Goal: Check status

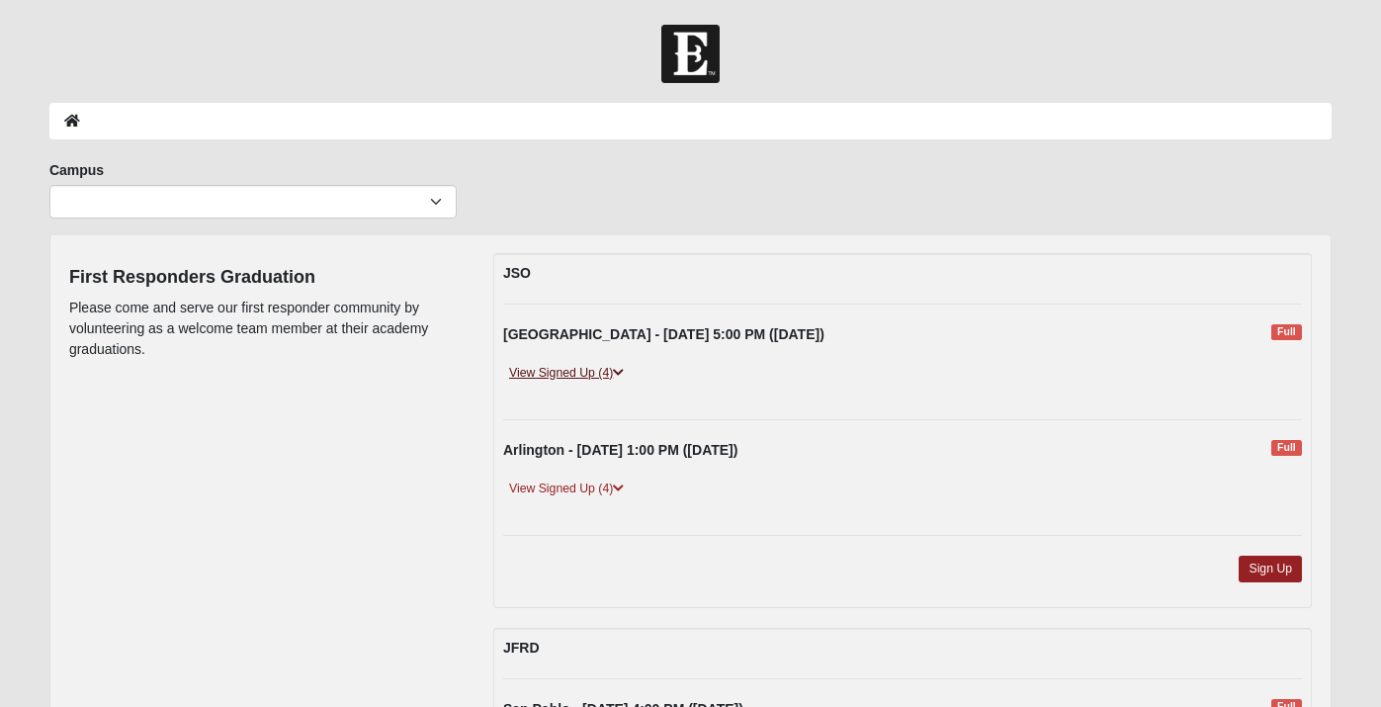
click at [610, 371] on link "View Signed Up (4)" at bounding box center [566, 373] width 127 height 21
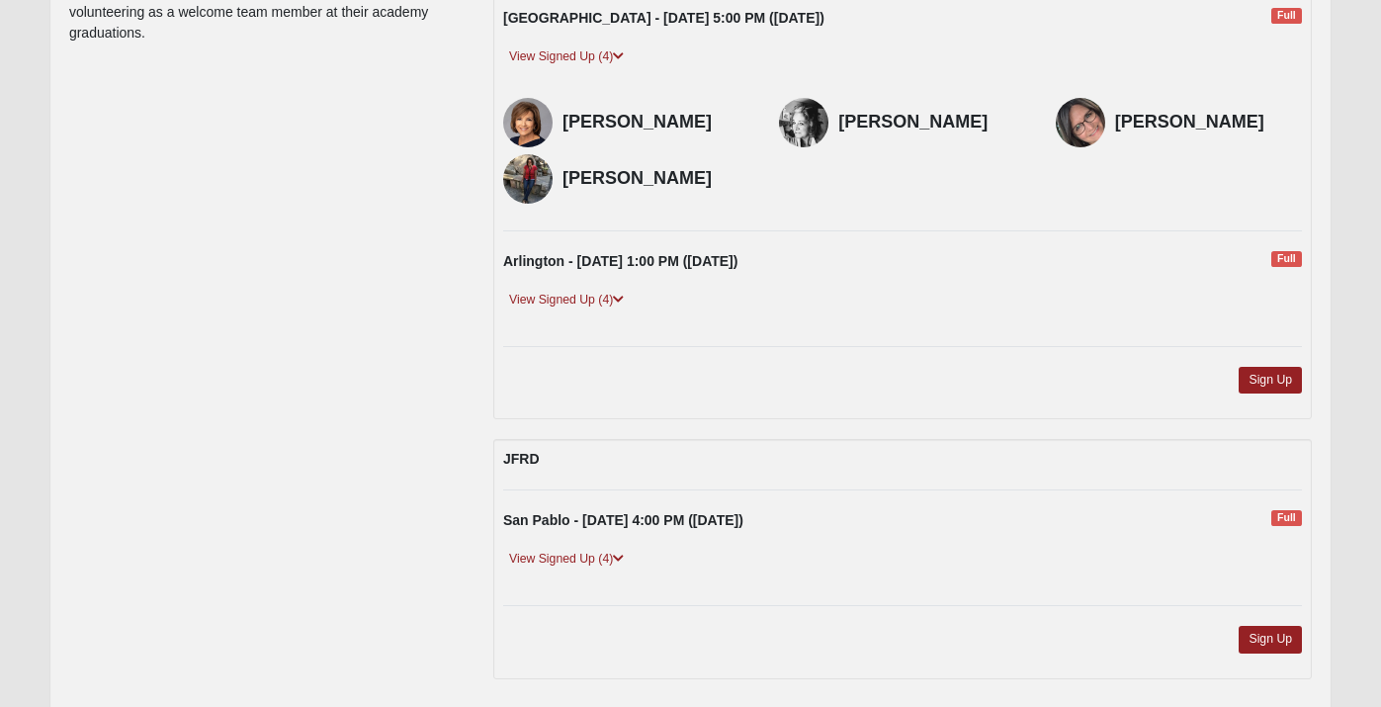
scroll to position [319, 0]
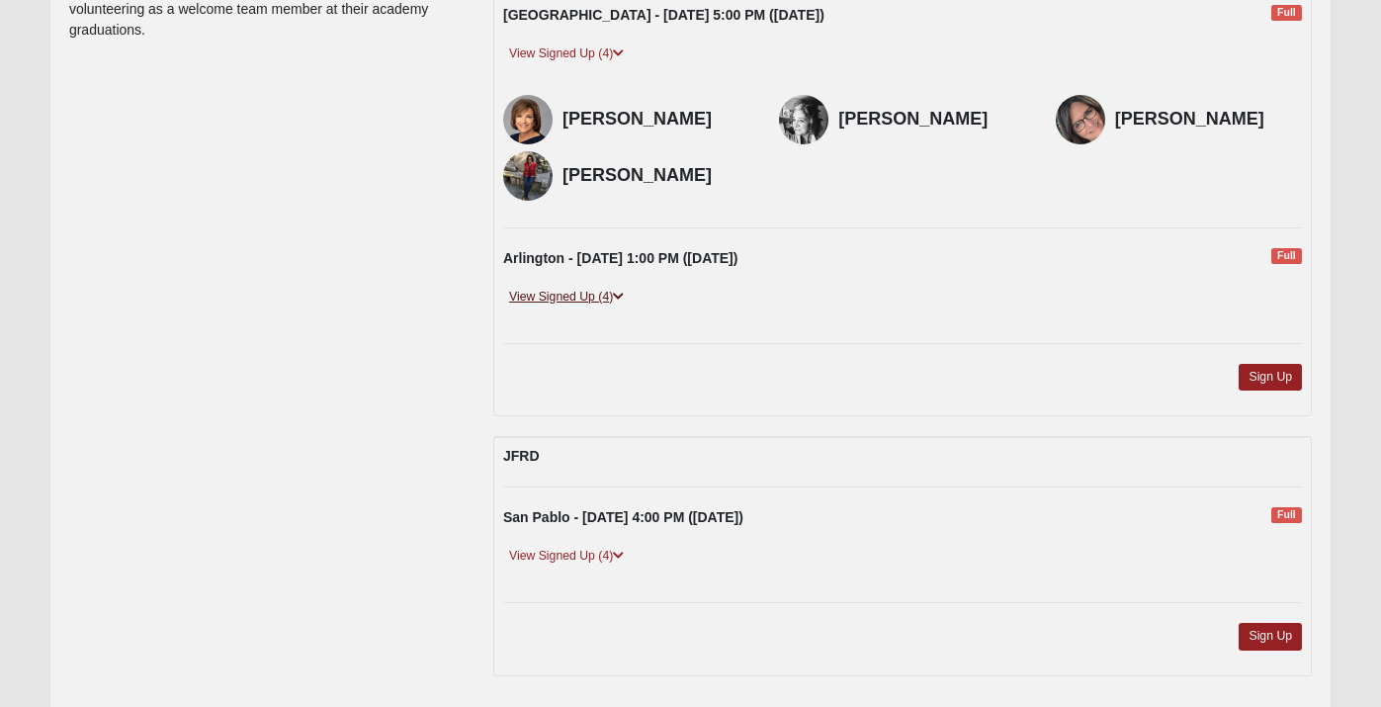
click at [589, 299] on link "View Signed Up (4)" at bounding box center [566, 297] width 127 height 21
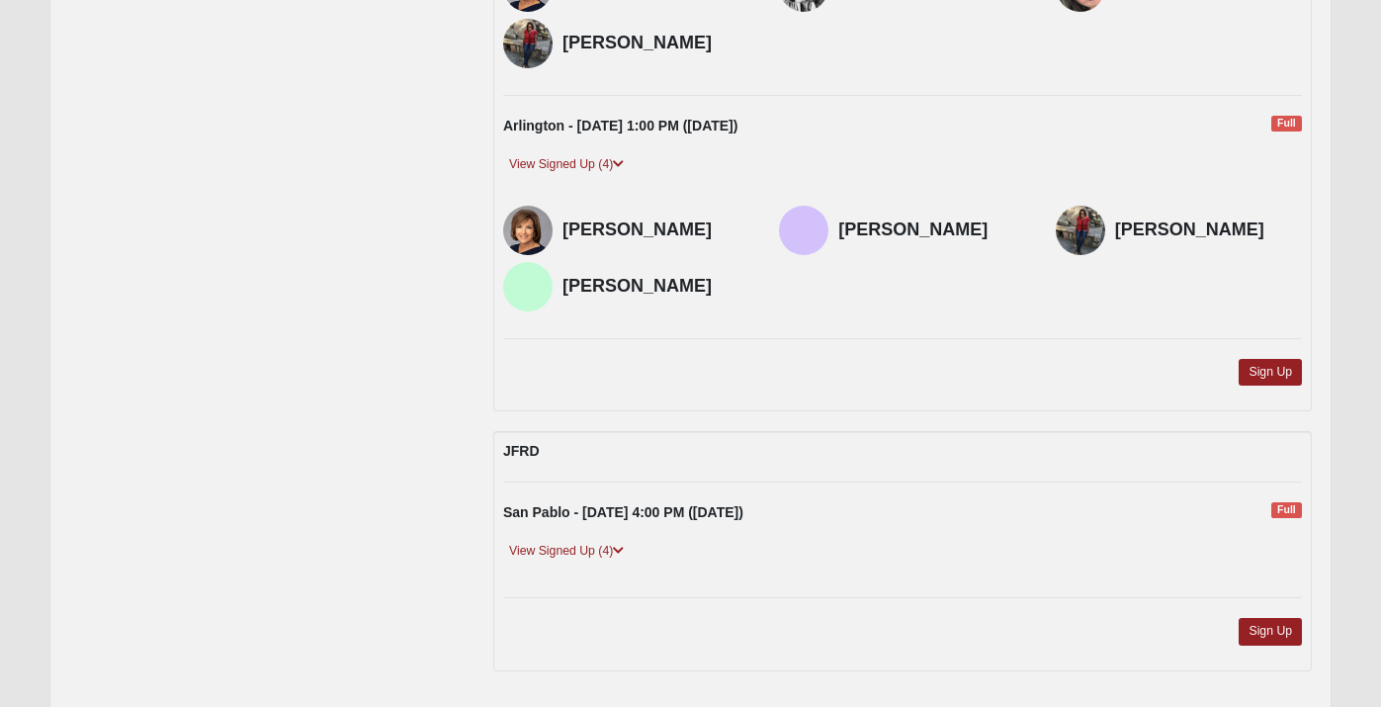
scroll to position [528, 0]
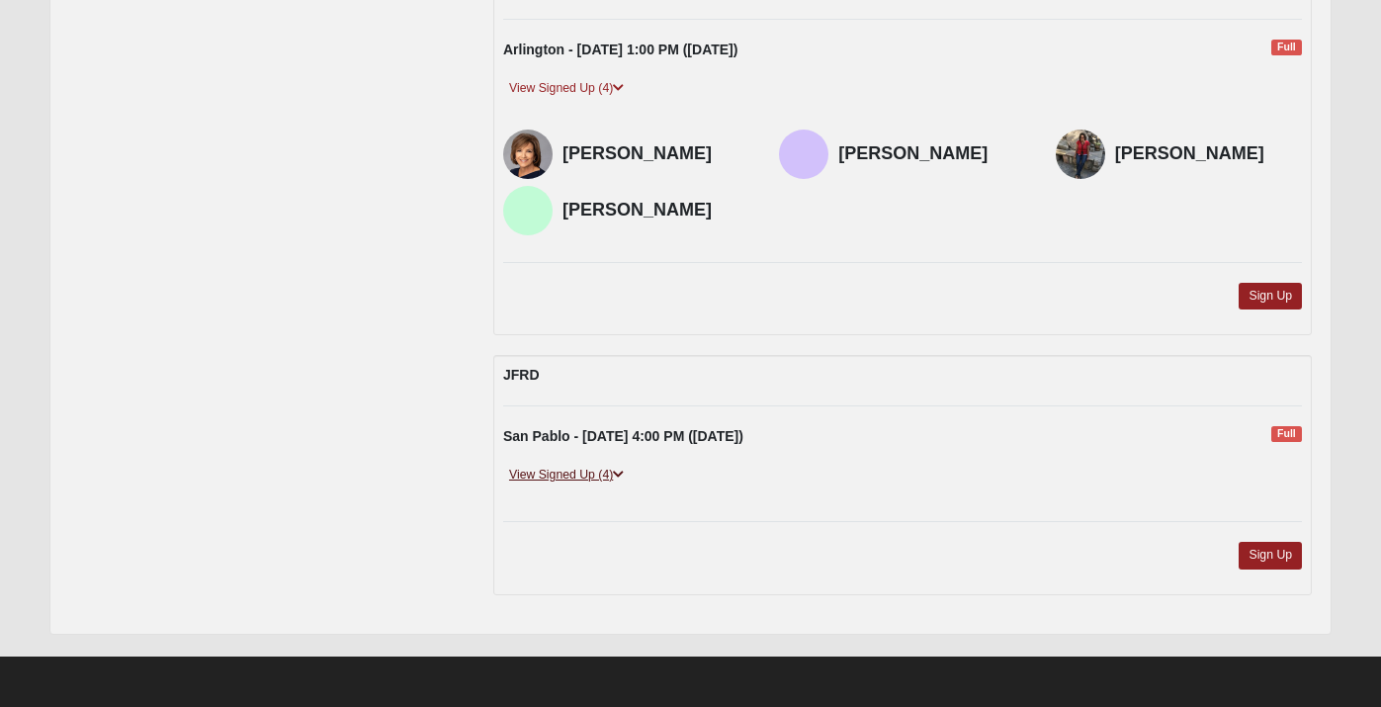
click at [595, 482] on link "View Signed Up (4)" at bounding box center [566, 475] width 127 height 21
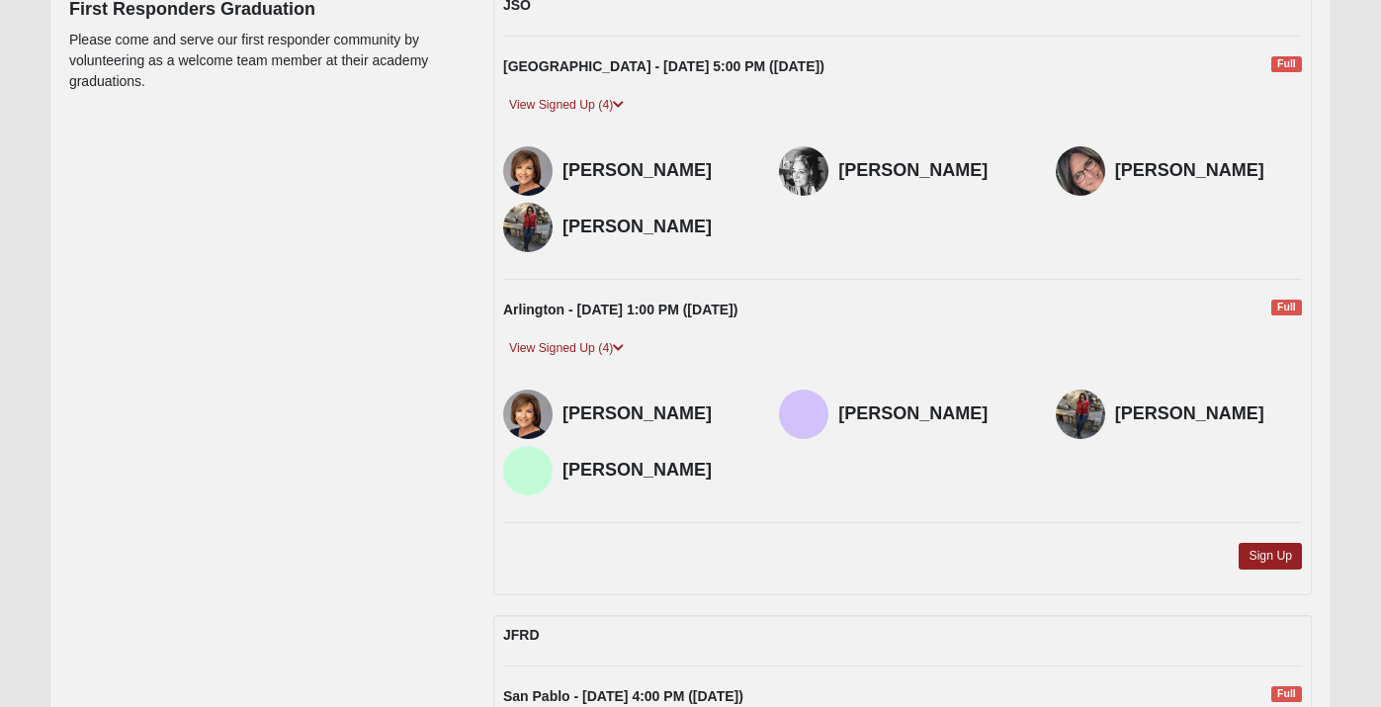
scroll to position [129, 0]
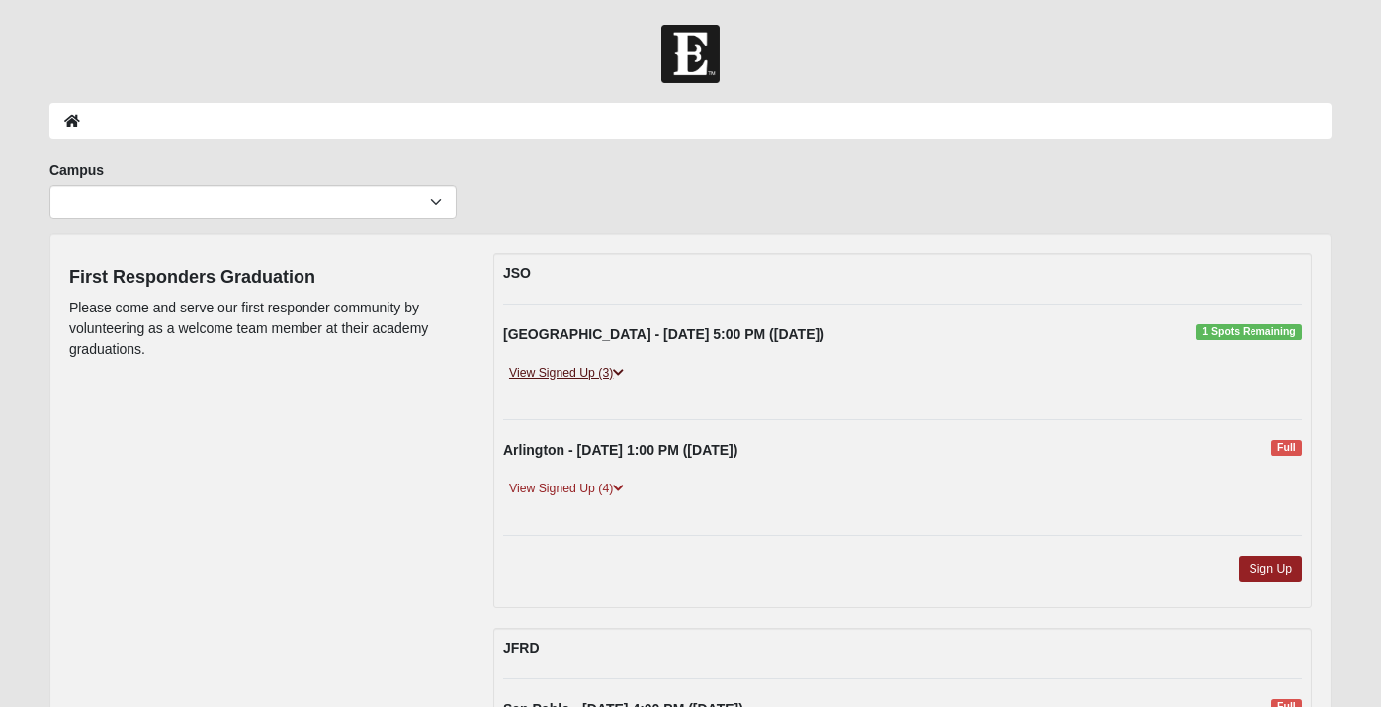
click at [588, 369] on link "View Signed Up (3)" at bounding box center [566, 373] width 127 height 21
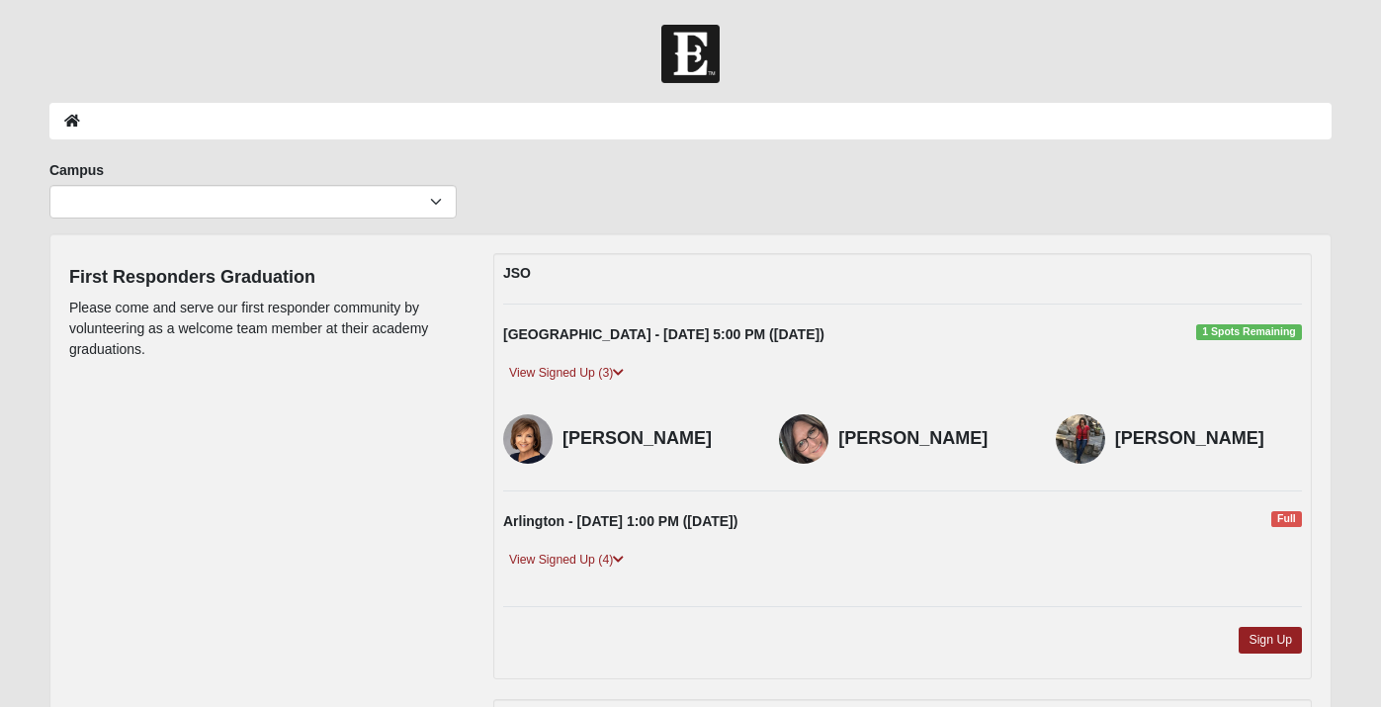
click at [621, 186] on div "Campus [GEOGRAPHIC_DATA] Eleven22 Online [PERSON_NAME][GEOGRAPHIC_DATA] Jesup M…" at bounding box center [691, 196] width 1312 height 73
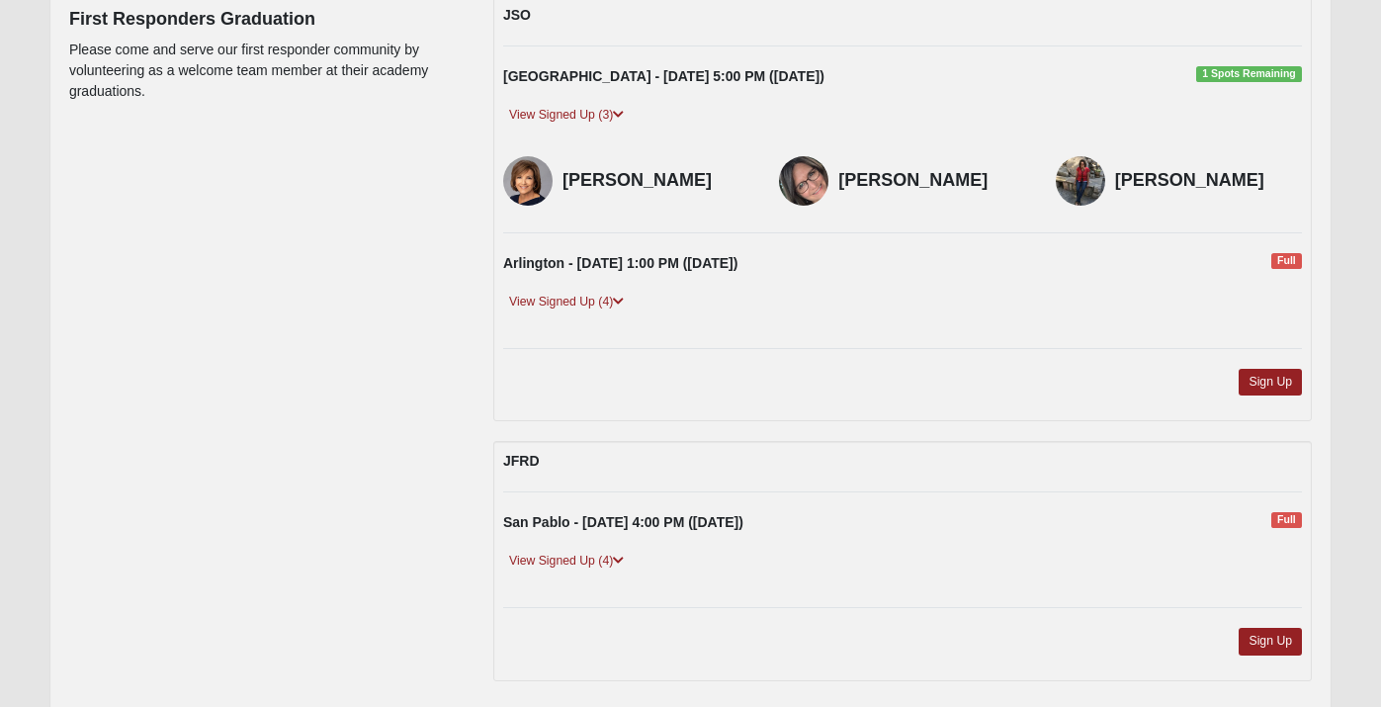
scroll to position [263, 0]
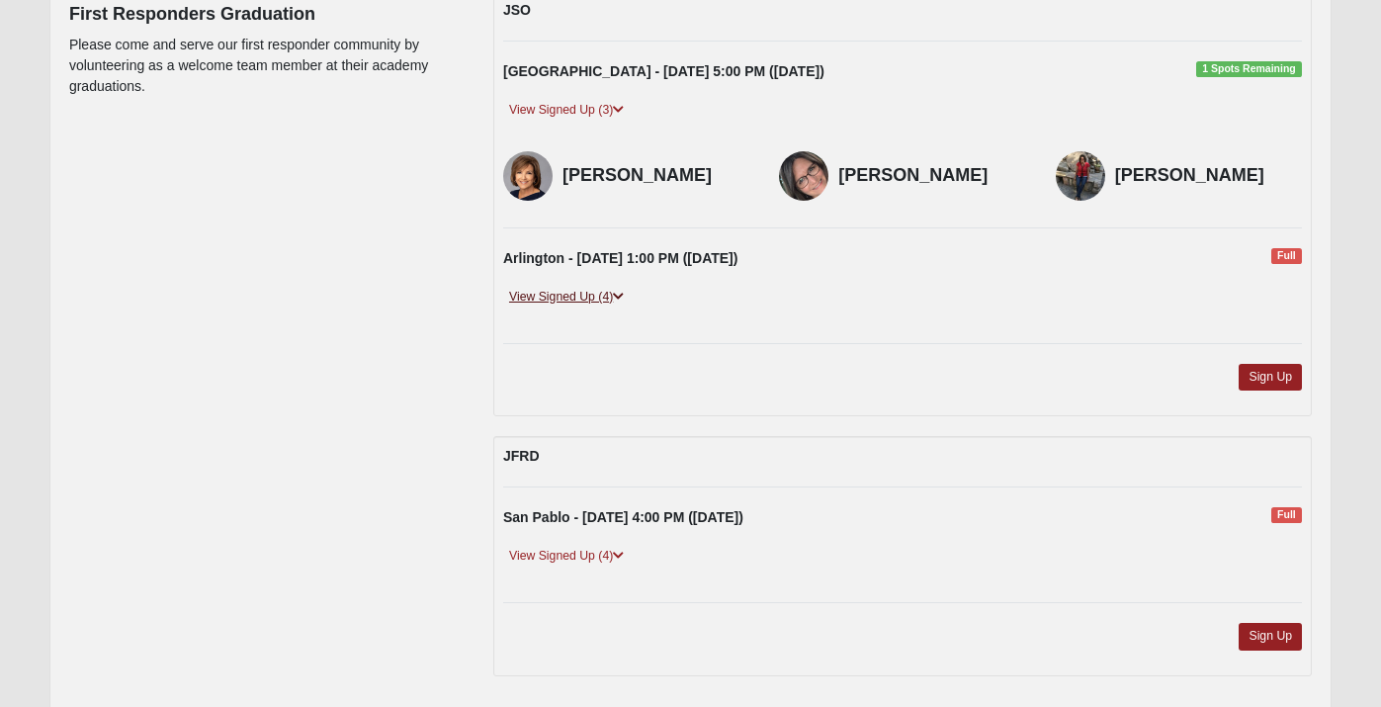
click at [550, 300] on link "View Signed Up (4)" at bounding box center [566, 297] width 127 height 21
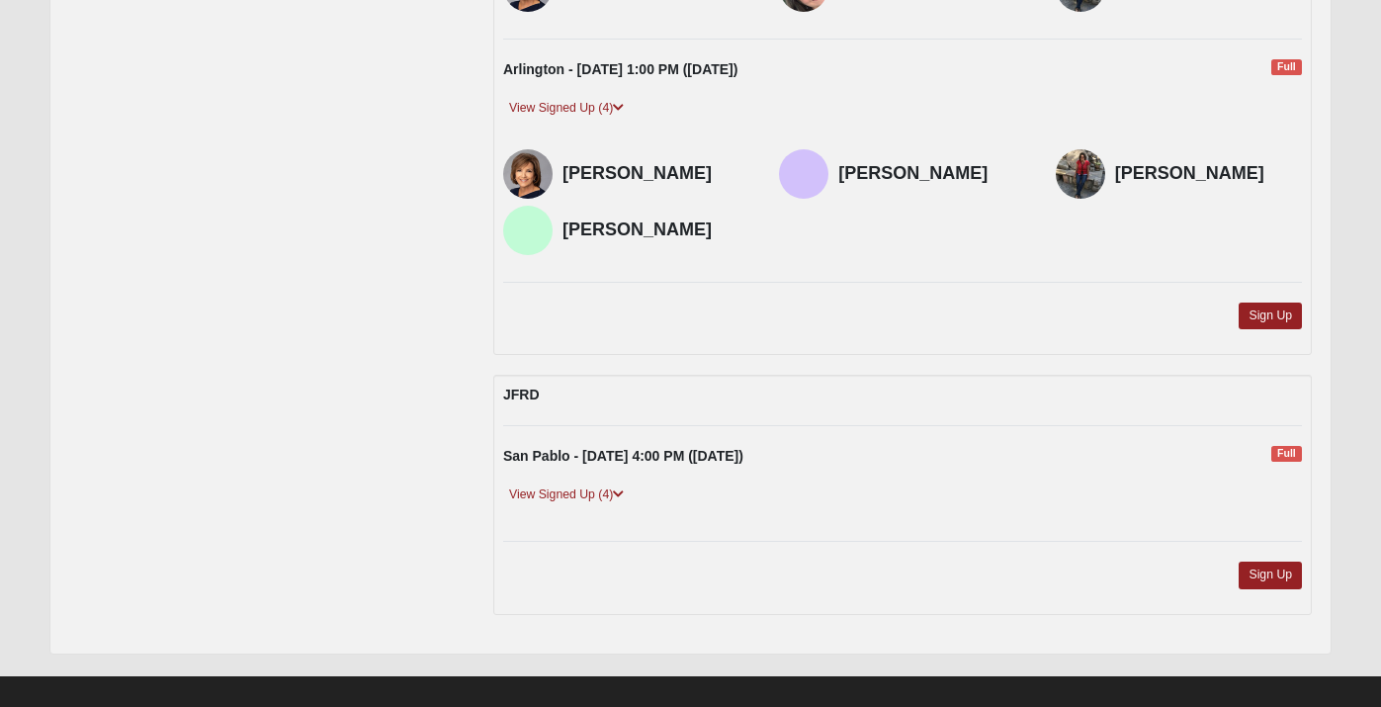
scroll to position [472, 0]
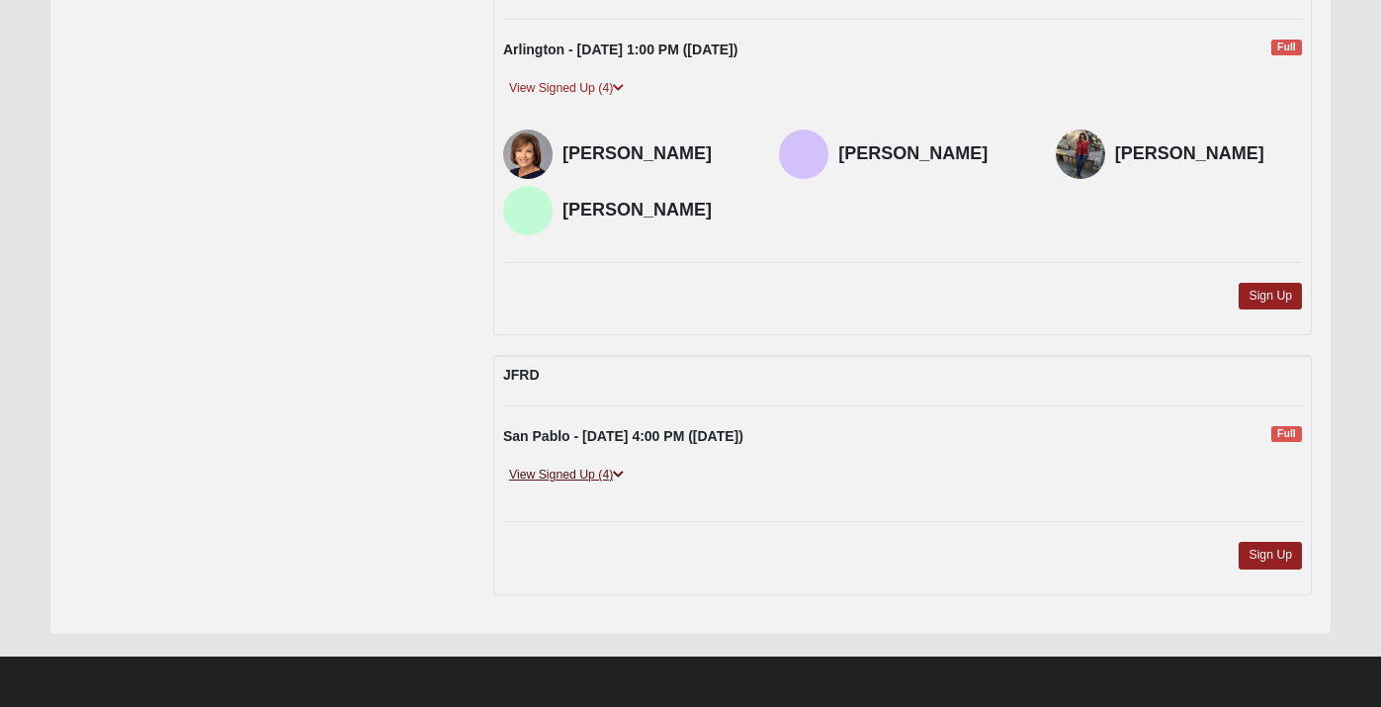
click at [572, 467] on link "View Signed Up (4)" at bounding box center [566, 475] width 127 height 21
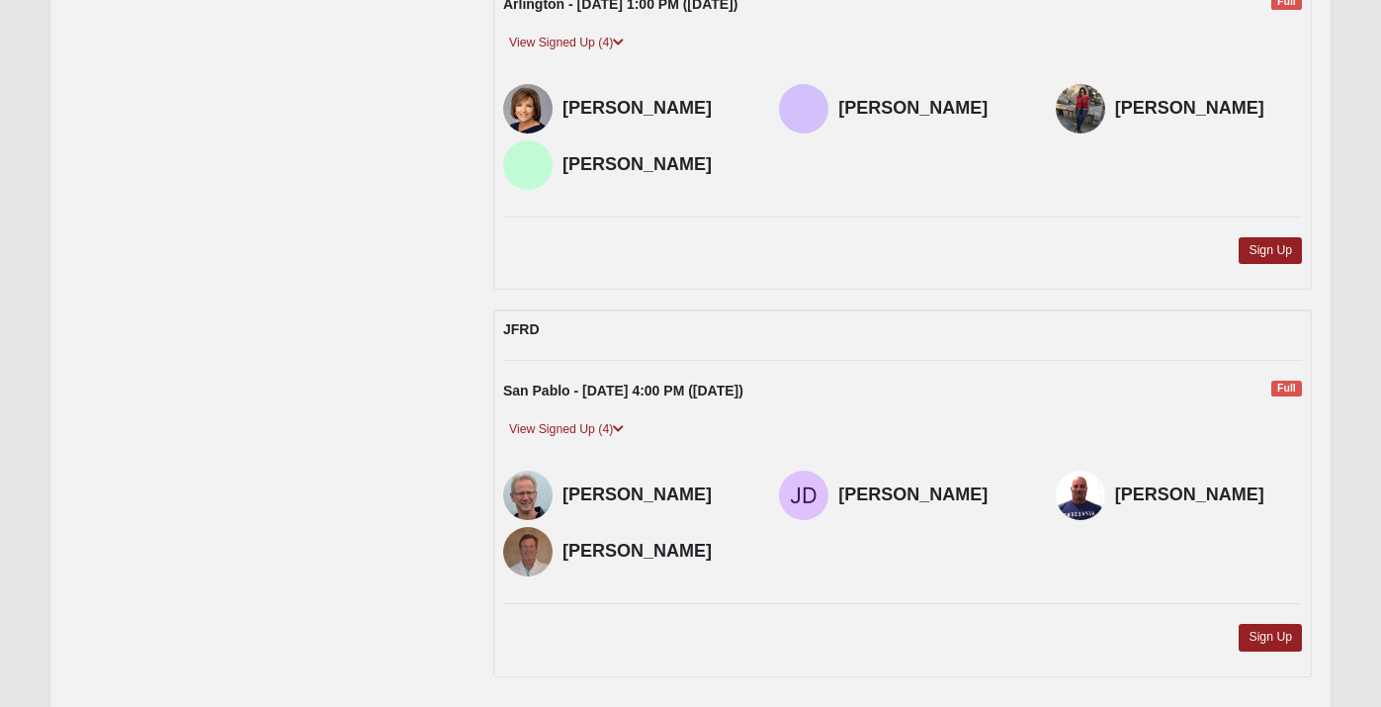
scroll to position [0, 0]
